Goal: Task Accomplishment & Management: Manage account settings

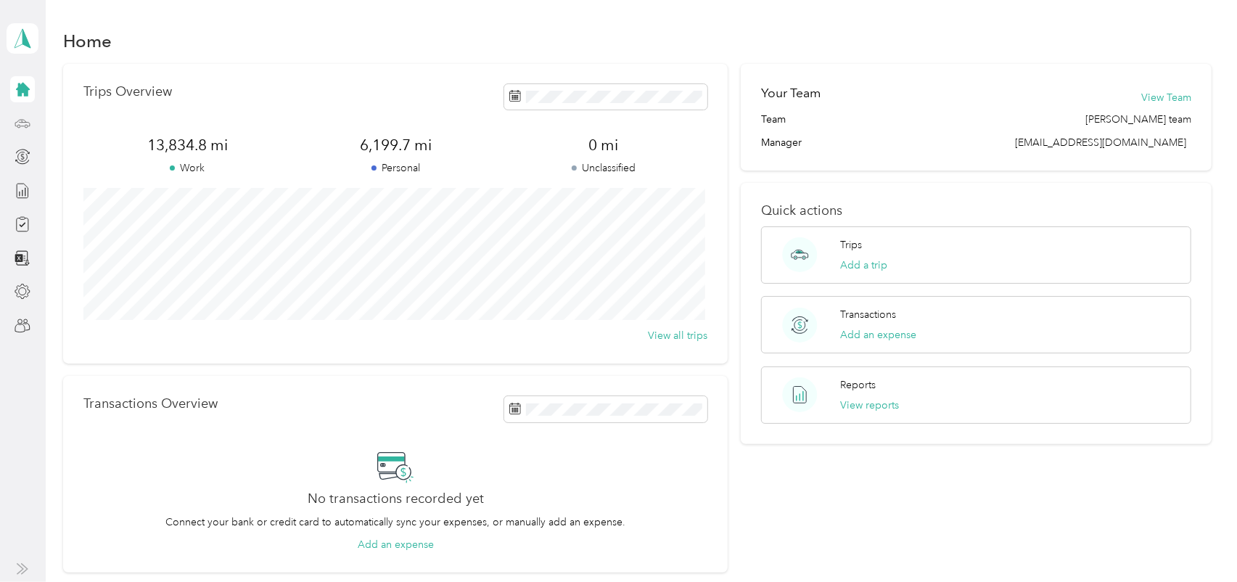
click at [24, 128] on icon at bounding box center [23, 123] width 16 height 16
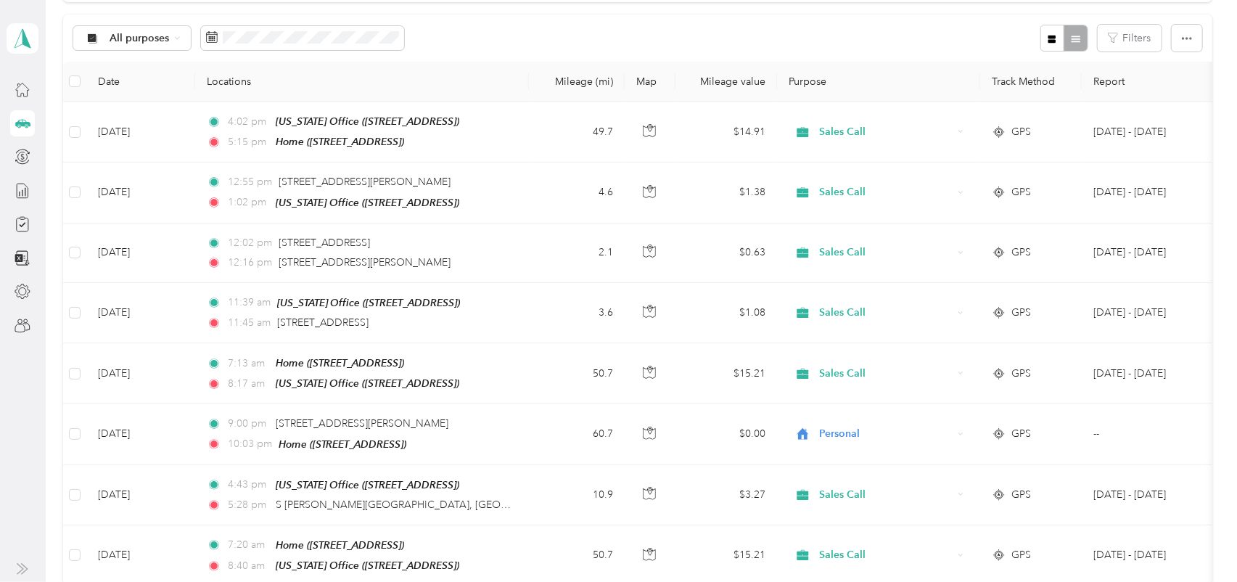
scroll to position [145, 0]
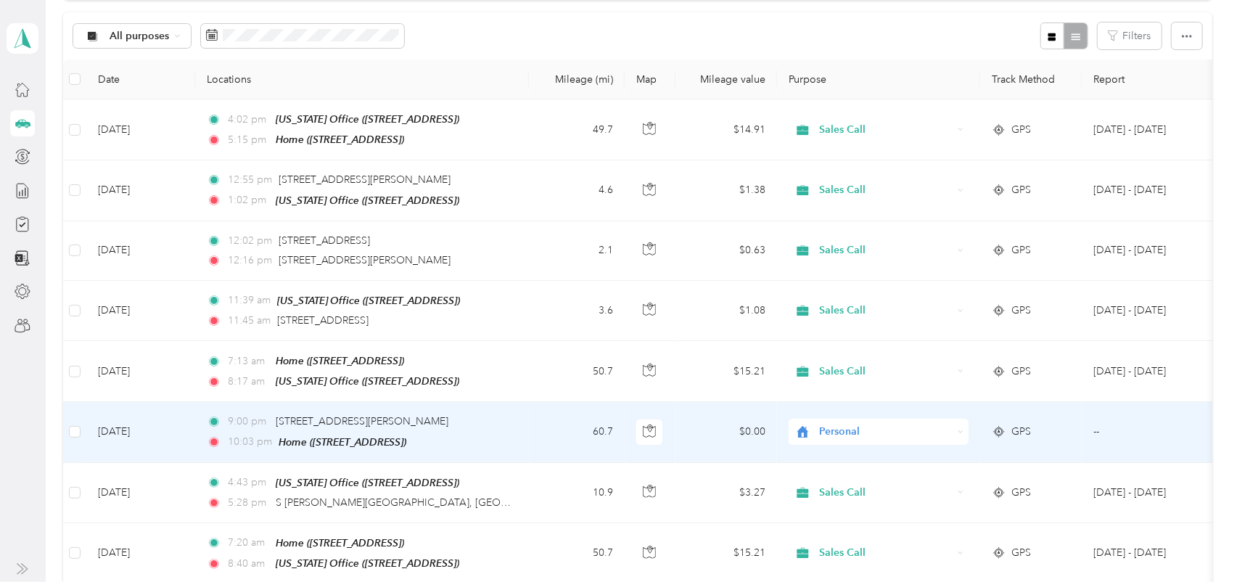
click at [954, 427] on div "Personal" at bounding box center [879, 432] width 180 height 26
click at [919, 459] on ol "Sales Call Personal" at bounding box center [879, 463] width 180 height 51
click at [961, 431] on icon at bounding box center [961, 432] width 4 height 2
click at [886, 459] on li "Sales Call" at bounding box center [879, 453] width 180 height 25
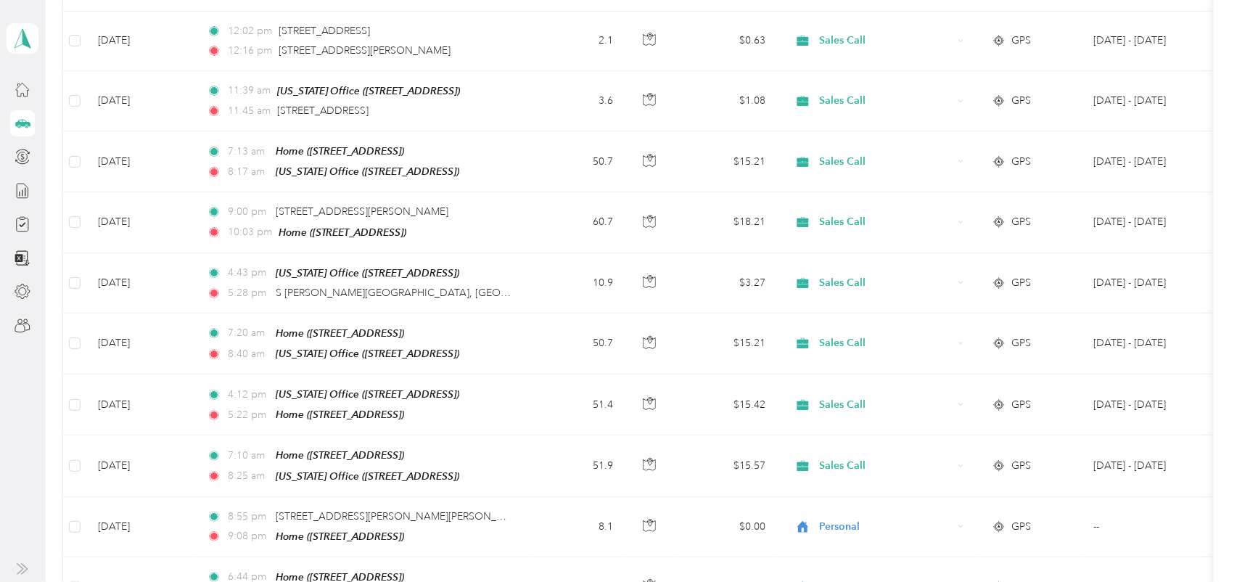
scroll to position [0, 0]
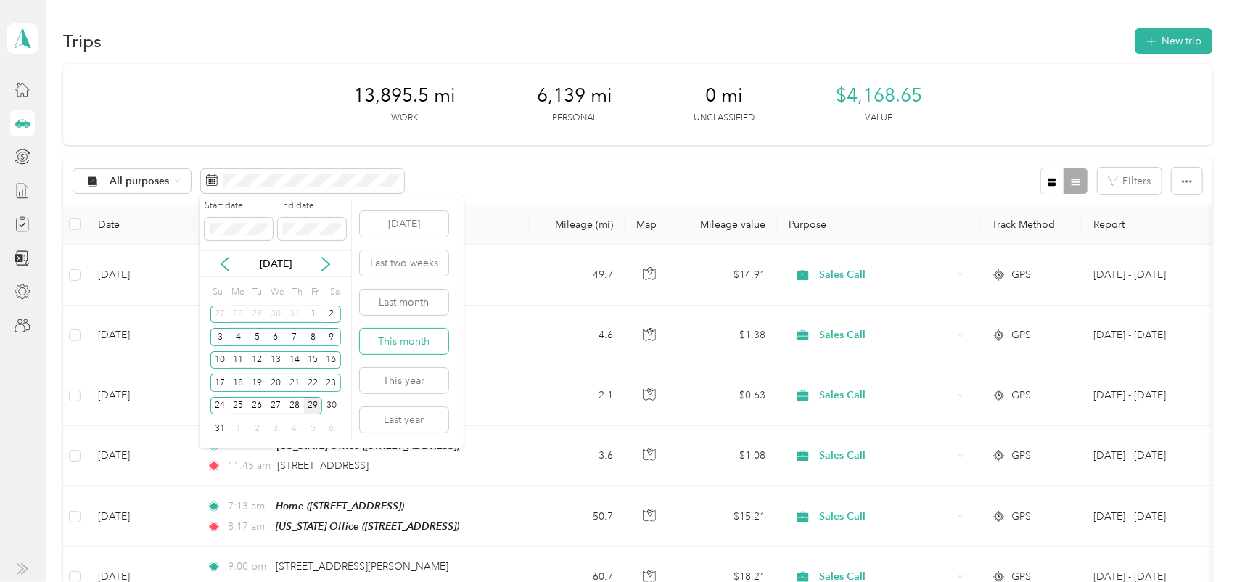
click at [415, 342] on button "This month" at bounding box center [404, 341] width 89 height 25
